Goal: Information Seeking & Learning: Learn about a topic

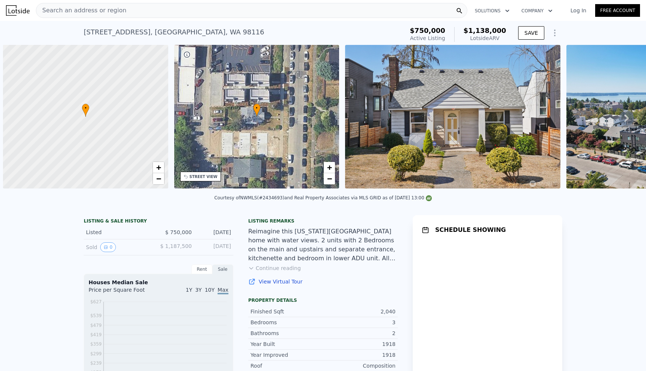
scroll to position [0, 3]
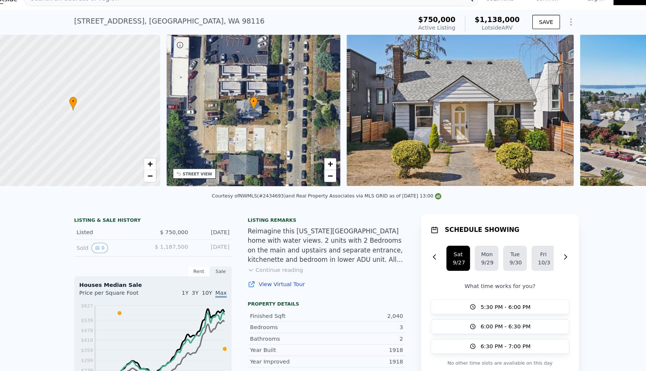
click at [271, 270] on button "Continue reading" at bounding box center [274, 267] width 53 height 7
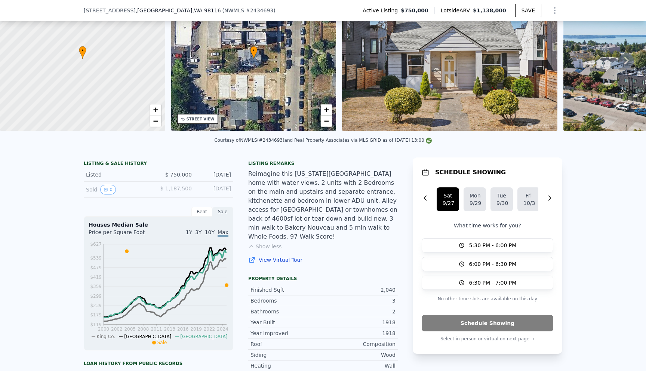
scroll to position [0, 0]
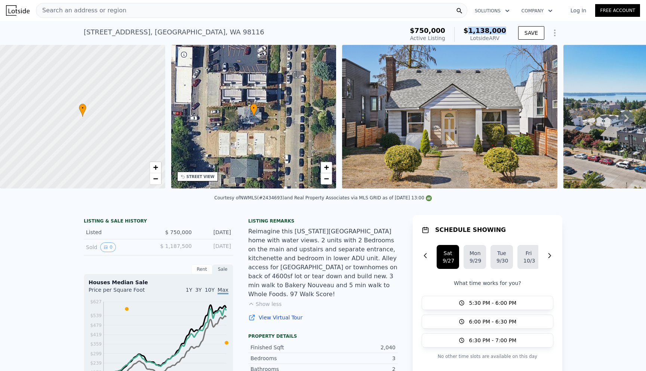
drag, startPoint x: 475, startPoint y: 30, endPoint x: 508, endPoint y: 32, distance: 32.9
click at [508, 32] on div "$750,000 Active Listing $1,138,000 Lotside ARV" at bounding box center [458, 34] width 102 height 21
click at [400, 28] on div "[STREET_ADDRESS] Active at $750k (~ARV $1.138m )" at bounding box center [242, 34] width 317 height 21
